Goal: Task Accomplishment & Management: Manage account settings

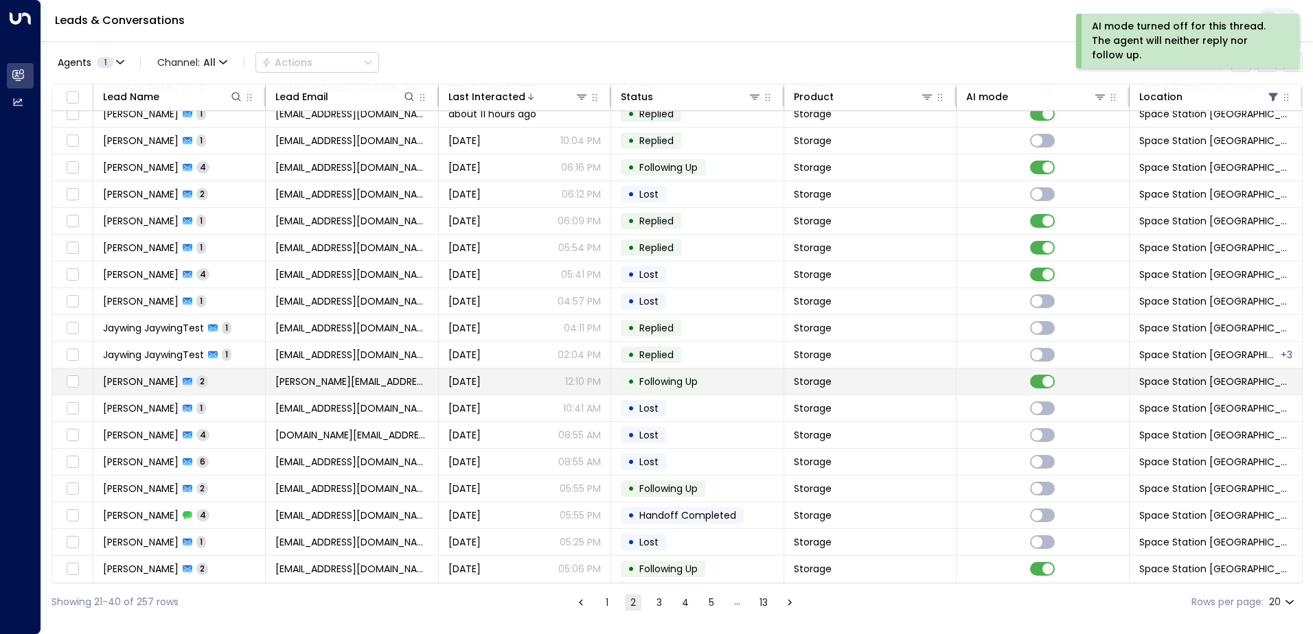
scroll to position [67, 0]
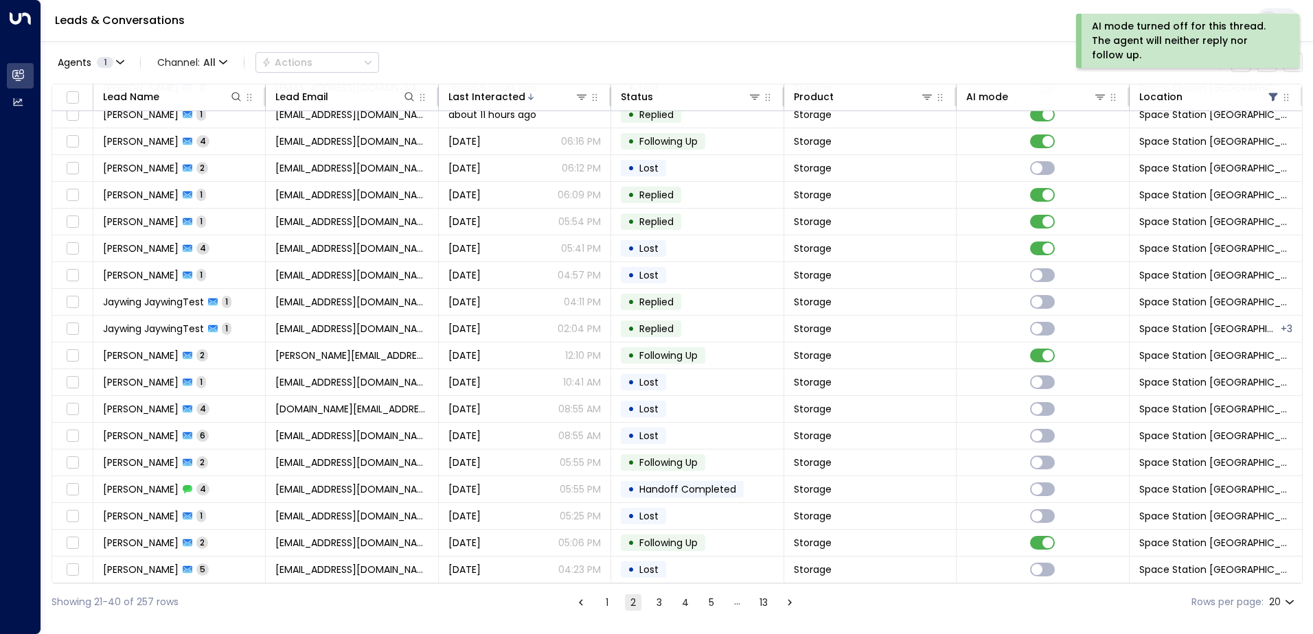
click at [599, 607] on button "1" at bounding box center [607, 603] width 16 height 16
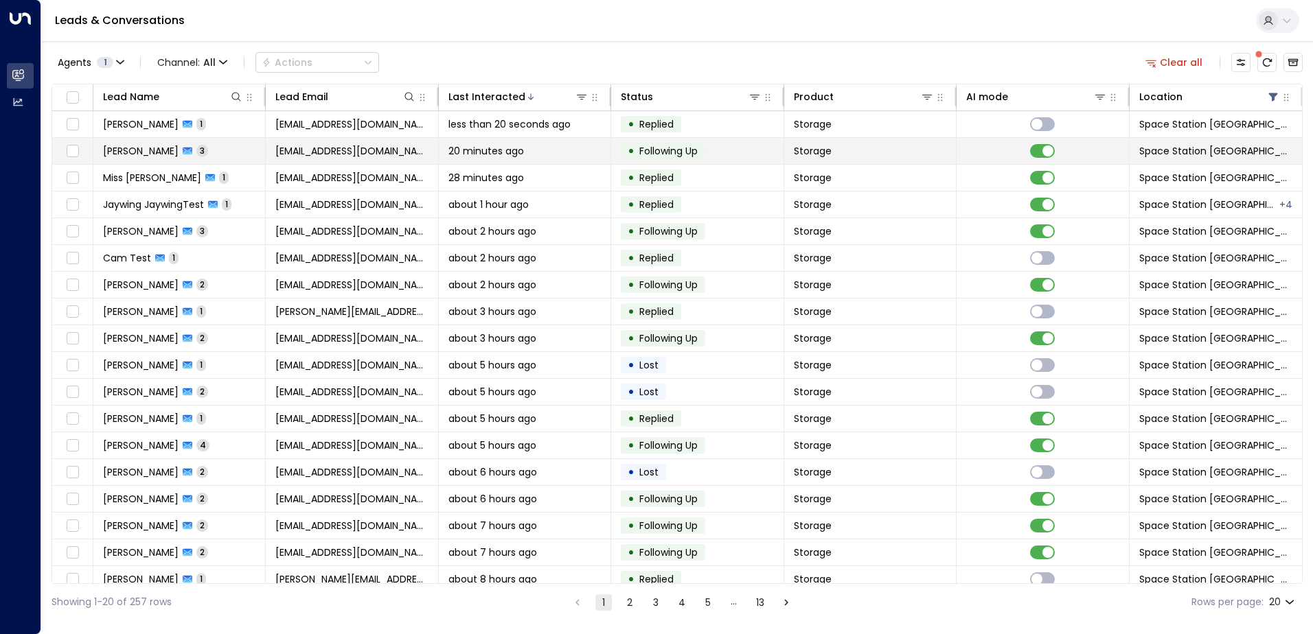
click at [692, 150] on span "Following Up" at bounding box center [668, 151] width 58 height 14
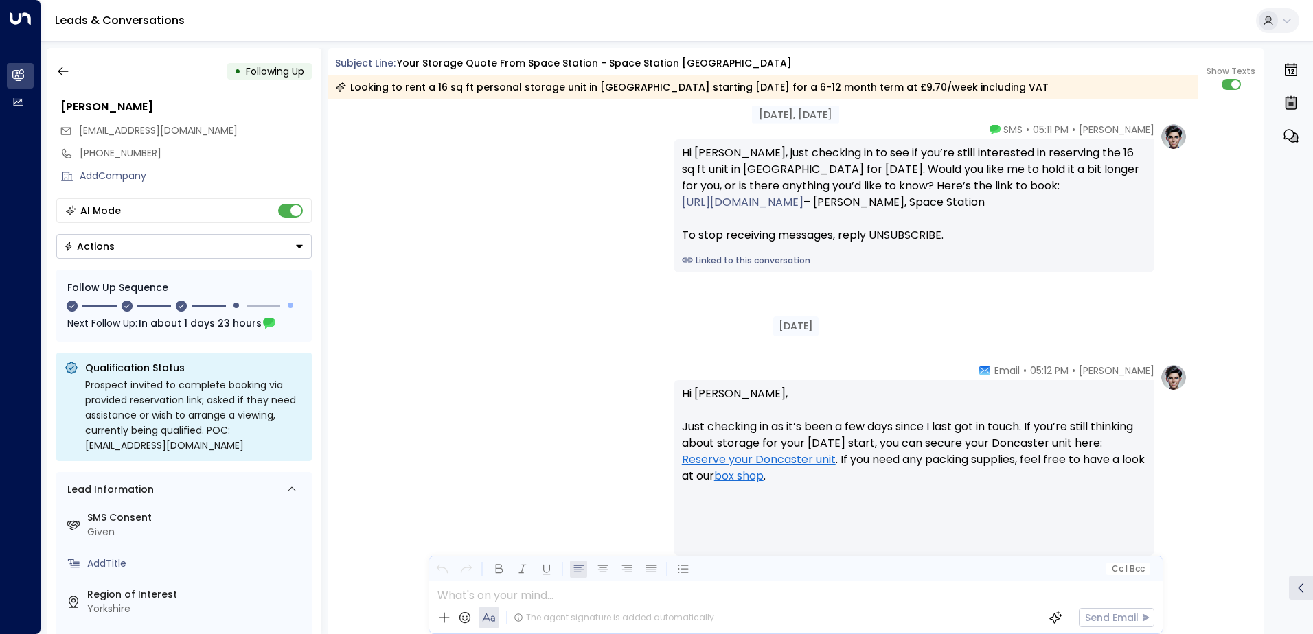
scroll to position [1323, 0]
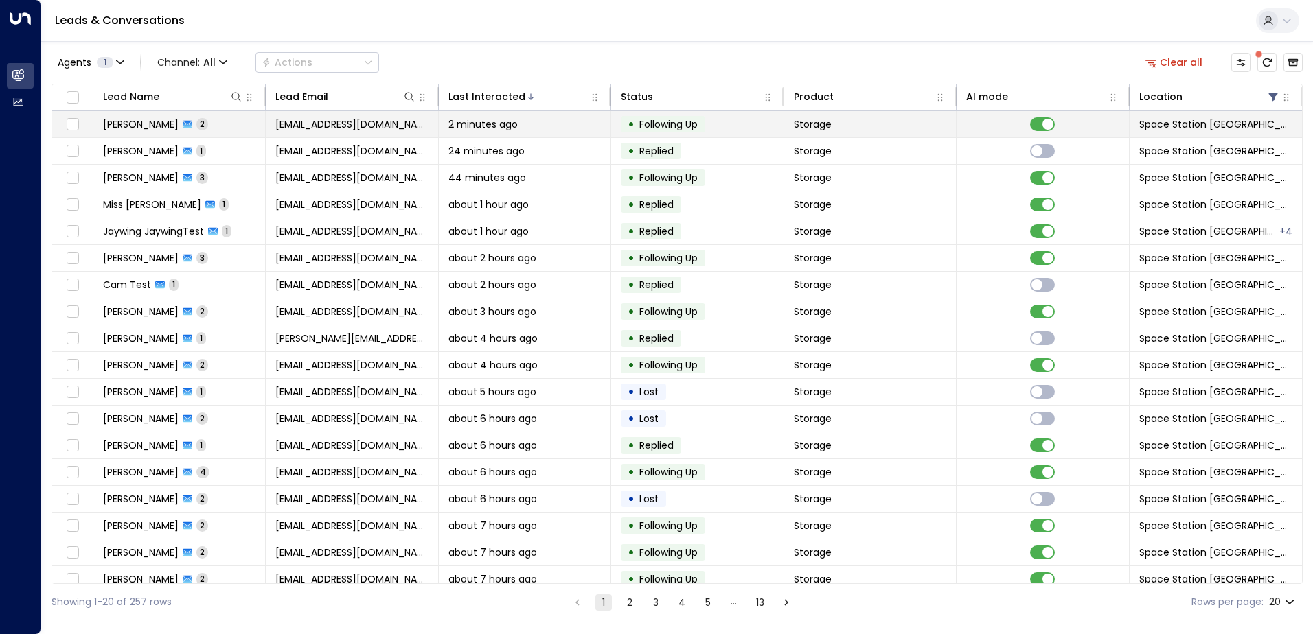
click at [643, 126] on span "Following Up" at bounding box center [668, 124] width 58 height 14
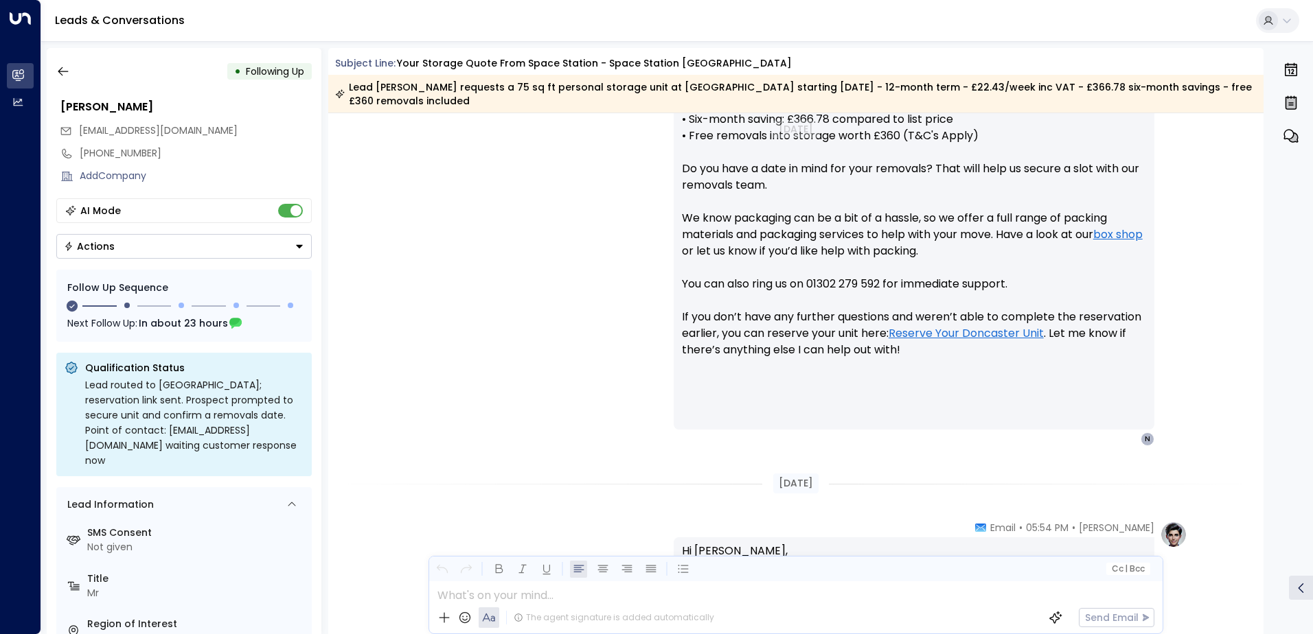
scroll to position [593, 0]
